Goal: Navigation & Orientation: Find specific page/section

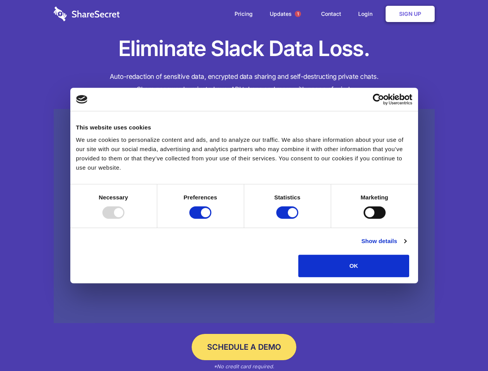
click at [124, 219] on div at bounding box center [113, 212] width 22 height 12
click at [211, 219] on input "Preferences" at bounding box center [200, 212] width 22 height 12
checkbox input "false"
click at [288, 219] on input "Statistics" at bounding box center [287, 212] width 22 height 12
checkbox input "false"
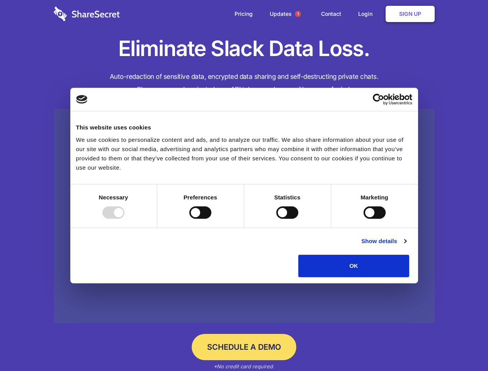
click at [363, 219] on input "Marketing" at bounding box center [374, 212] width 22 height 12
checkbox input "true"
click at [406, 246] on link "Show details" at bounding box center [383, 240] width 45 height 9
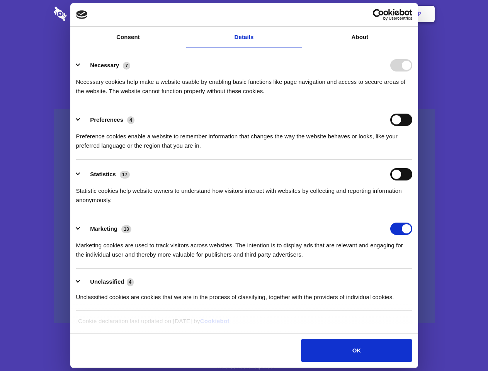
click at [412, 96] on div "Necessary cookies help make a website usable by enabling basic functions like p…" at bounding box center [244, 83] width 336 height 24
click at [297, 14] on span "1" at bounding box center [298, 14] width 6 height 6
